Goal: Information Seeking & Learning: Learn about a topic

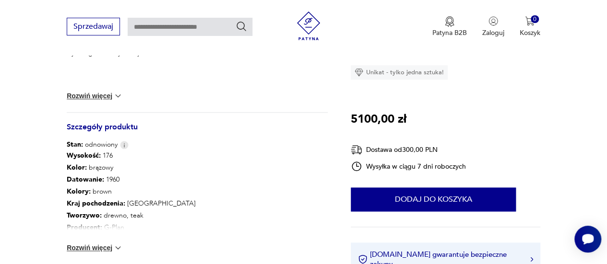
scroll to position [480, 0]
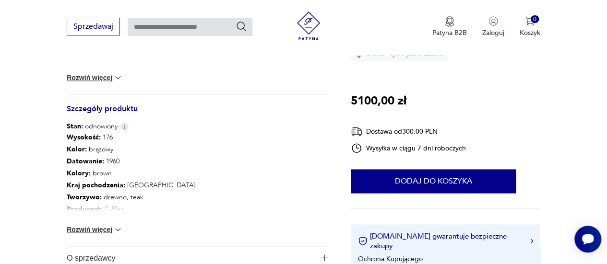
click at [93, 233] on button "Rozwiń więcej" at bounding box center [95, 230] width 56 height 10
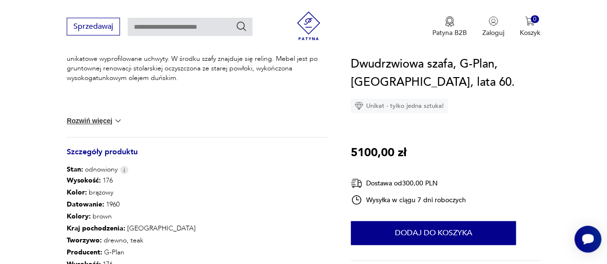
scroll to position [528, 0]
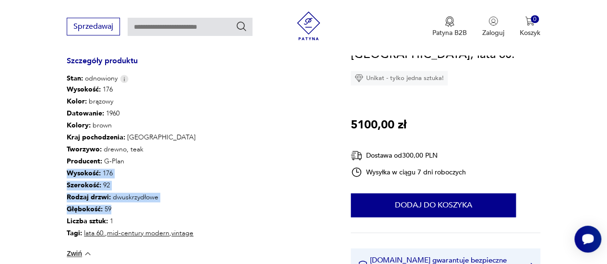
drag, startPoint x: 123, startPoint y: 208, endPoint x: 67, endPoint y: 175, distance: 64.5
click at [67, 175] on div "Wysokość : 176 Kolor: brązowy Datowanie : 1960 Kolory : brown Kraj pochodzenia …" at bounding box center [131, 161] width 129 height 156
copy div "Wysokość : 176 Szerokość : 92 Rodzaj drzwi : dwuskrzydłowe Głębokość : 59"
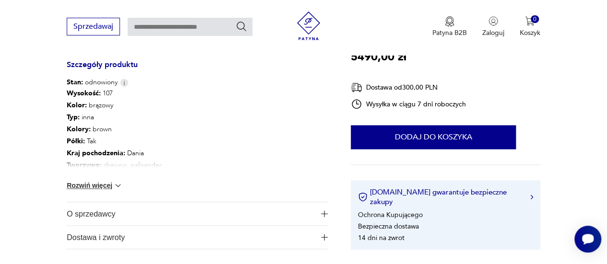
scroll to position [528, 0]
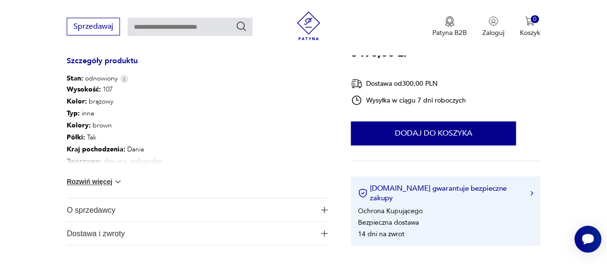
click at [110, 183] on button "Rozwiń więcej" at bounding box center [95, 182] width 56 height 10
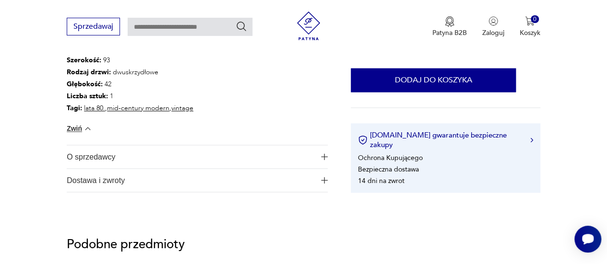
scroll to position [672, 0]
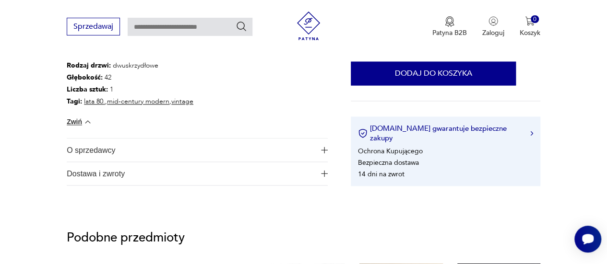
click at [164, 157] on span "O sprzedawcy" at bounding box center [191, 150] width 248 height 23
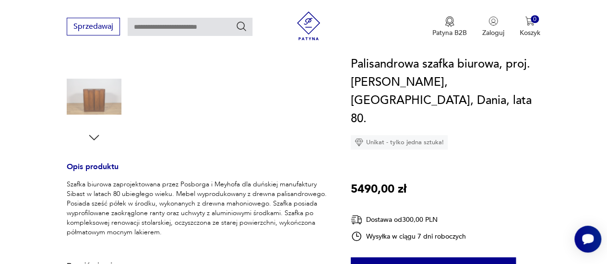
scroll to position [336, 0]
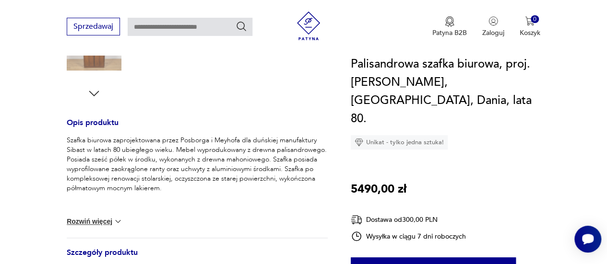
click at [99, 226] on button "Rozwiń więcej" at bounding box center [95, 222] width 56 height 10
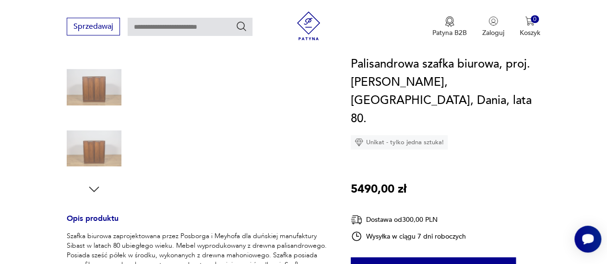
scroll to position [96, 0]
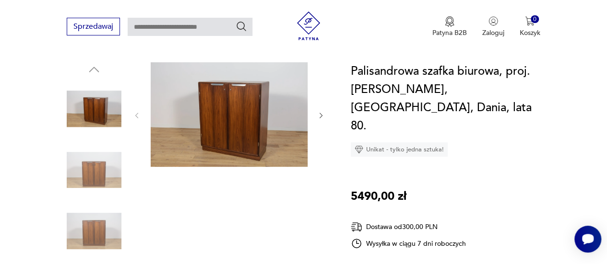
click at [91, 160] on img at bounding box center [94, 170] width 55 height 55
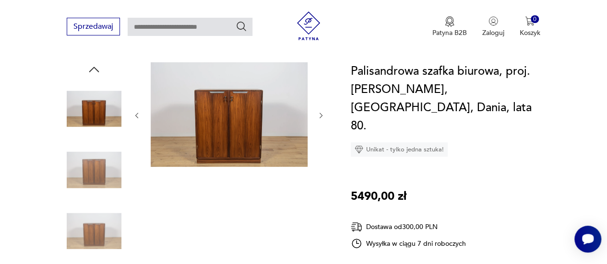
click at [96, 205] on img at bounding box center [94, 231] width 55 height 55
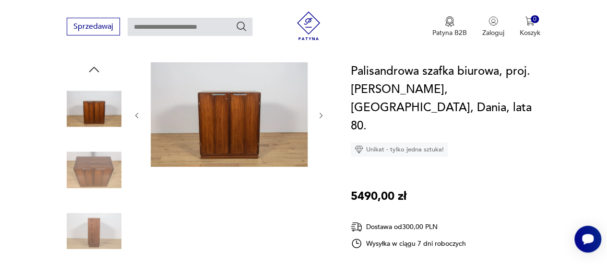
click at [102, 198] on div at bounding box center [94, 171] width 55 height 57
click at [96, 218] on img at bounding box center [94, 231] width 55 height 55
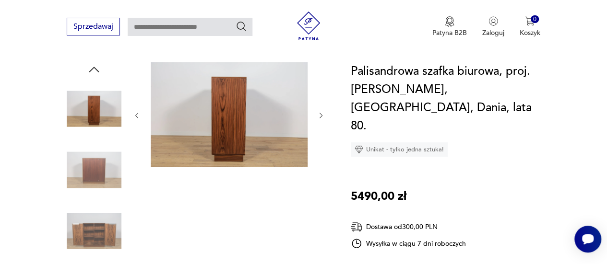
click at [96, 217] on img at bounding box center [94, 231] width 55 height 55
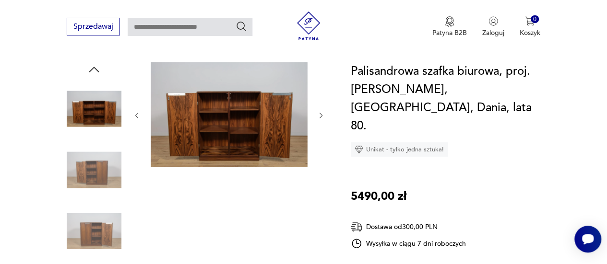
click at [99, 225] on img at bounding box center [94, 231] width 55 height 55
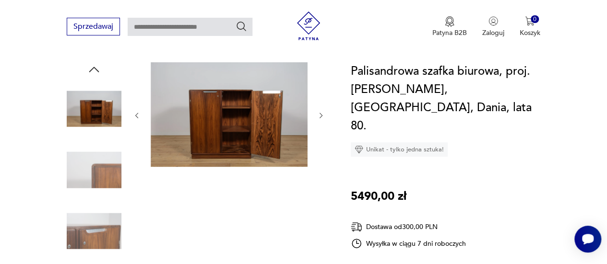
click at [99, 227] on img at bounding box center [94, 231] width 55 height 55
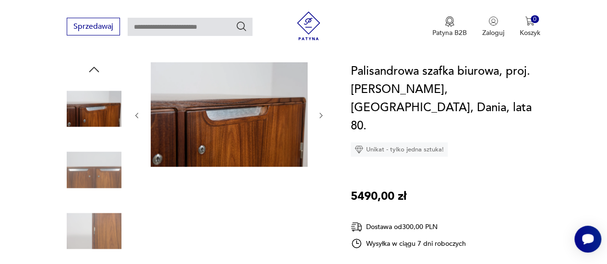
click at [99, 228] on img at bounding box center [94, 231] width 55 height 55
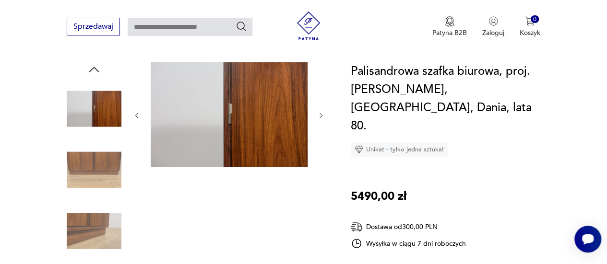
click at [100, 232] on img at bounding box center [94, 231] width 55 height 55
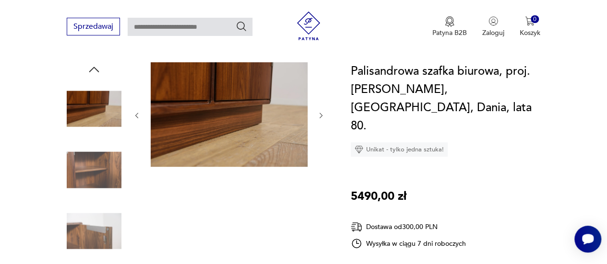
click at [100, 232] on img at bounding box center [94, 231] width 55 height 55
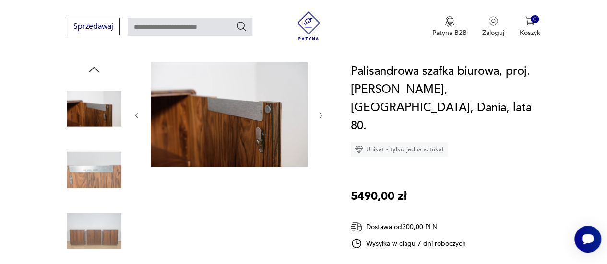
click at [100, 232] on img at bounding box center [94, 231] width 55 height 55
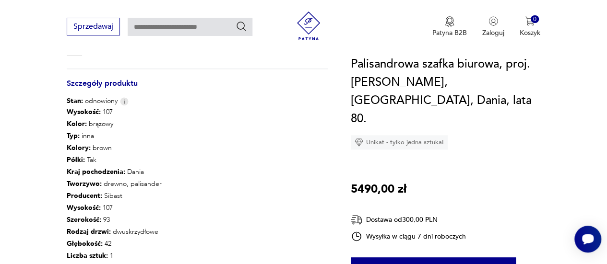
scroll to position [576, 0]
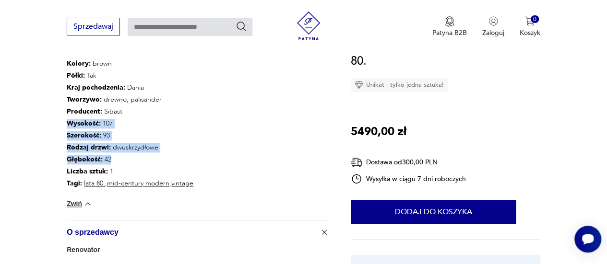
drag, startPoint x: 118, startPoint y: 158, endPoint x: 63, endPoint y: 122, distance: 65.2
copy div "Wysokość : 107 Szerokość : 93 Rodzaj drzwi : dwuskrzydłowe Głębokość : 42"
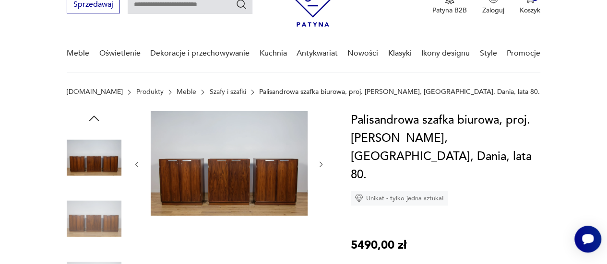
scroll to position [0, 0]
